Goal: Find specific page/section: Find specific page/section

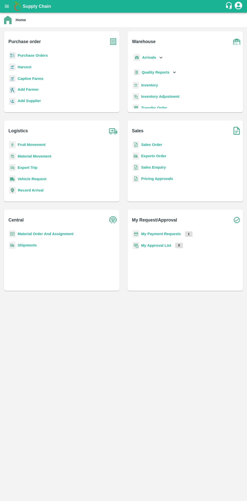
click at [8, 10] on button "open drawer" at bounding box center [7, 7] width 12 height 12
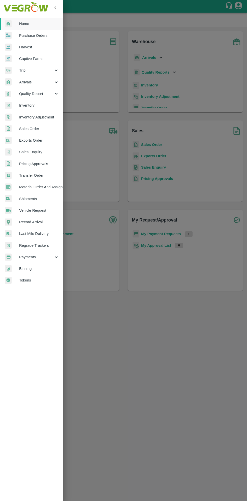
click at [29, 258] on span "Payments" at bounding box center [36, 257] width 34 height 6
click at [39, 266] on span "My Payment Requests" at bounding box center [41, 269] width 36 height 6
